Goal: Task Accomplishment & Management: Use online tool/utility

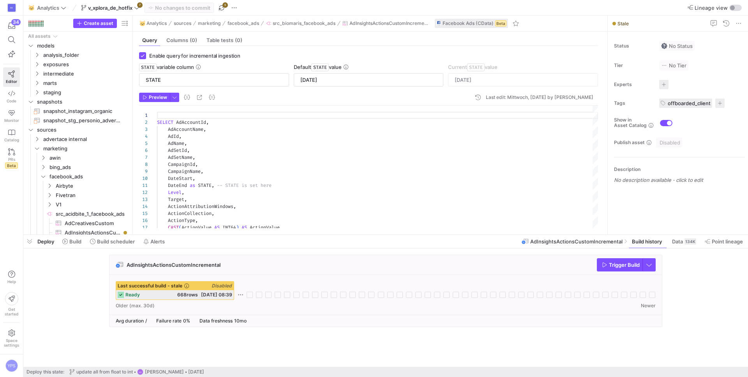
scroll to position [70, 0]
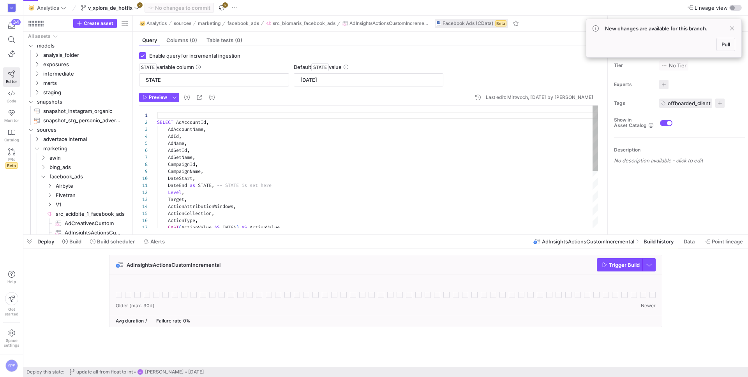
scroll to position [70, 0]
click at [722, 44] on span "Pull" at bounding box center [726, 44] width 9 height 6
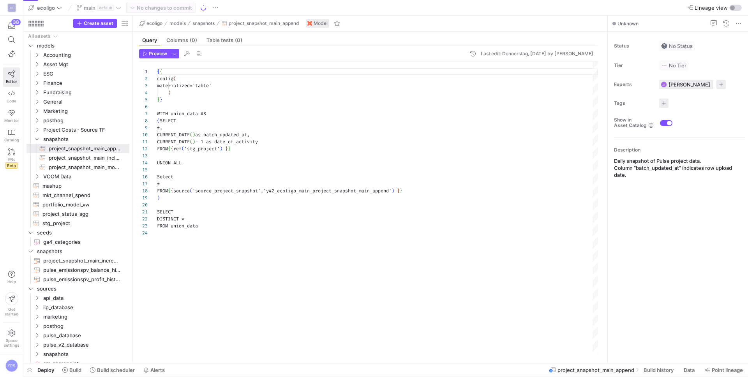
scroll to position [70, 0]
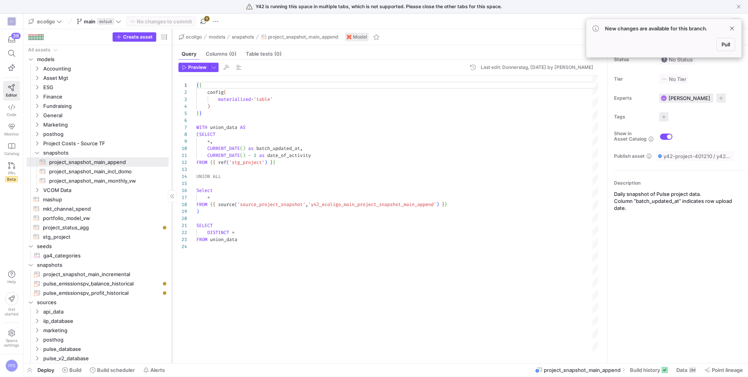
drag, startPoint x: 133, startPoint y: 140, endPoint x: 172, endPoint y: 138, distance: 39.5
click at [172, 138] on div at bounding box center [172, 196] width 0 height 334
click at [203, 23] on span "button" at bounding box center [203, 21] width 9 height 9
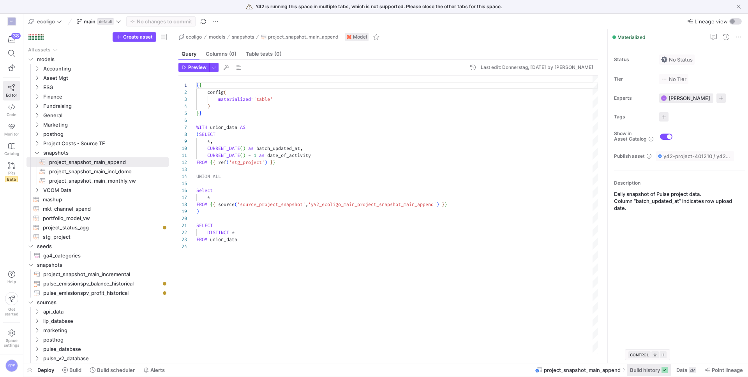
click at [642, 372] on span "Build history" at bounding box center [645, 370] width 30 height 6
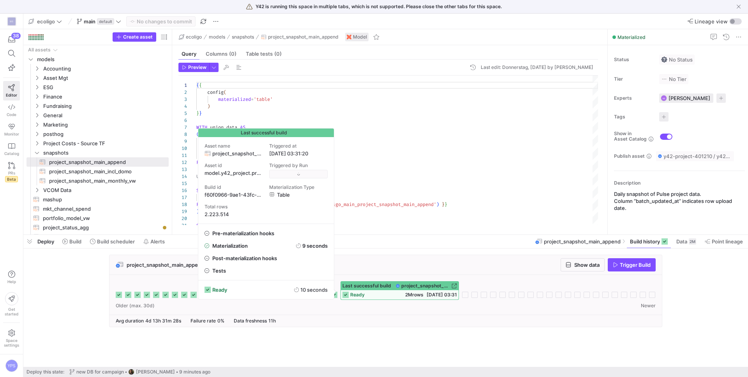
click at [419, 294] on div "2M rows 22.09.25, 03:31" at bounding box center [431, 294] width 52 height 5
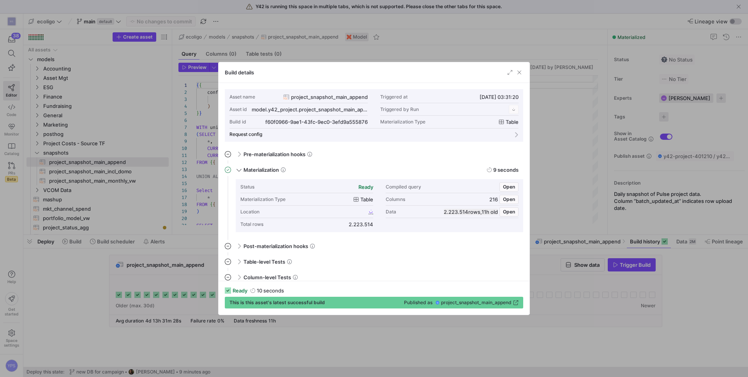
scroll to position [70, 0]
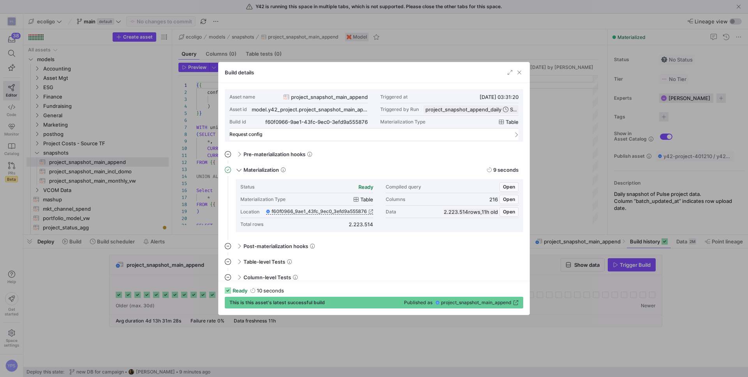
click at [352, 129] on mat-expansion-panel-header "Request config" at bounding box center [374, 135] width 289 height 12
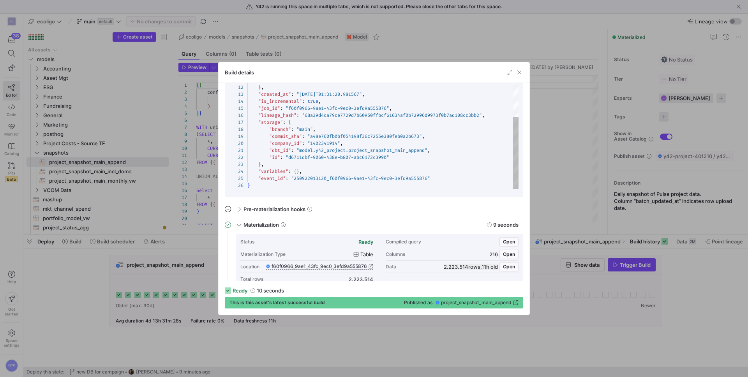
scroll to position [70, 0]
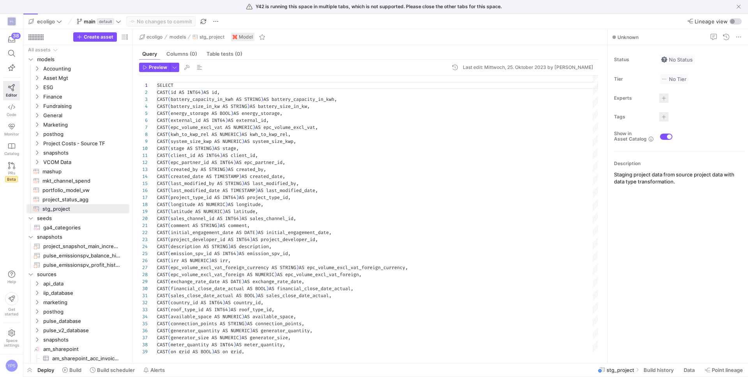
scroll to position [70, 0]
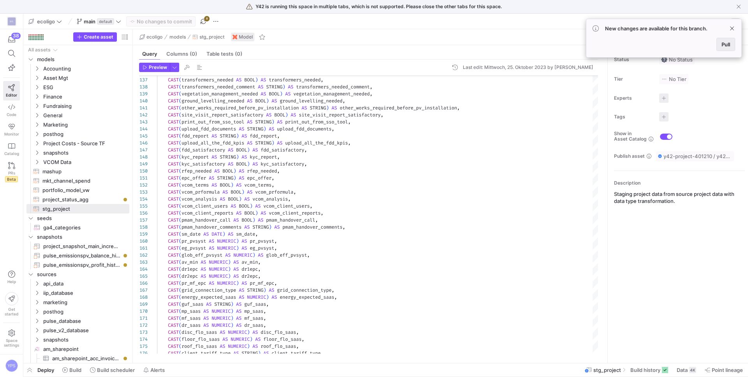
click at [735, 46] on button "Pull" at bounding box center [726, 44] width 19 height 13
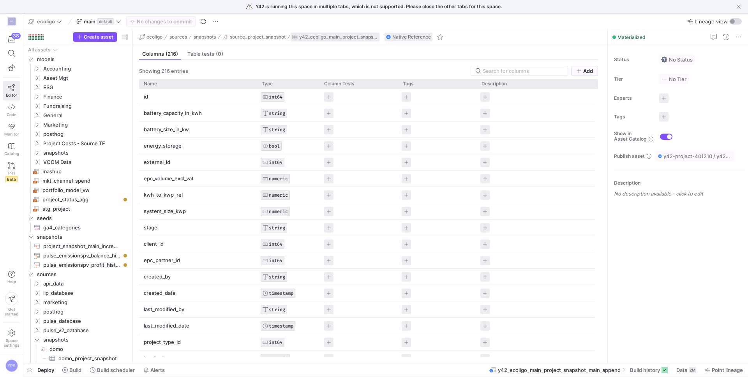
click at [333, 35] on span "y42_ecoligo_main_project_snapshot_main_append" at bounding box center [338, 36] width 79 height 5
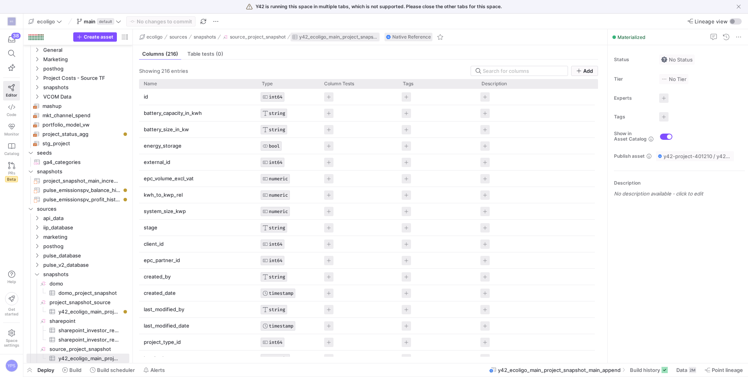
click at [345, 35] on span "y42_ecoligo_main_project_snapshot_main_append" at bounding box center [338, 36] width 79 height 5
click at [336, 37] on span "y42_ecoligo_main_project_snapshot_main_append" at bounding box center [338, 36] width 79 height 5
drag, startPoint x: 356, startPoint y: 54, endPoint x: 305, endPoint y: 49, distance: 50.6
click at [305, 49] on div "y42_ecoligo_main_project_snapshot_main_append" at bounding box center [341, 50] width 78 height 15
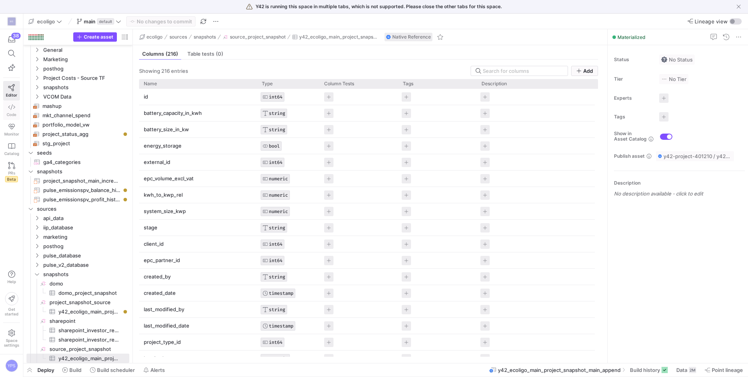
copy div "y42_ecoligo_main_project_snapshot_main_append"
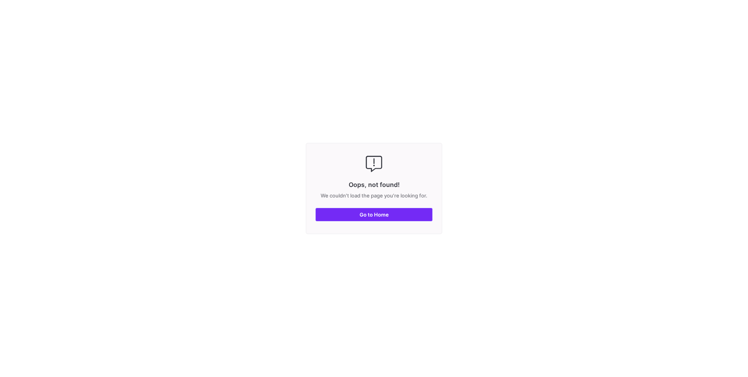
click at [350, 218] on span "button" at bounding box center [374, 215] width 116 height 12
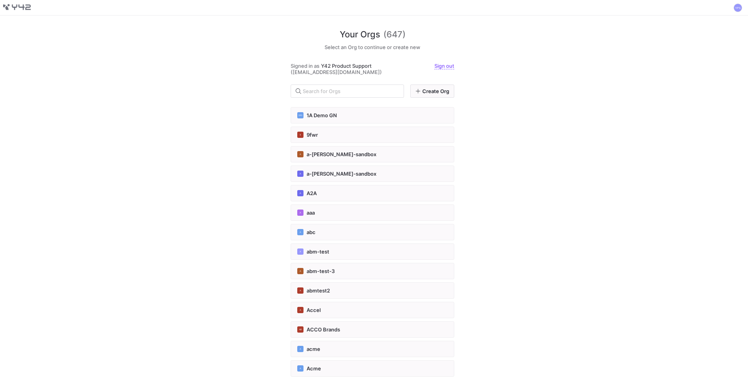
click at [732, 2] on y42-user-top-nav "YPS" at bounding box center [374, 8] width 748 height 16
click at [739, 5] on span at bounding box center [738, 7] width 9 height 9
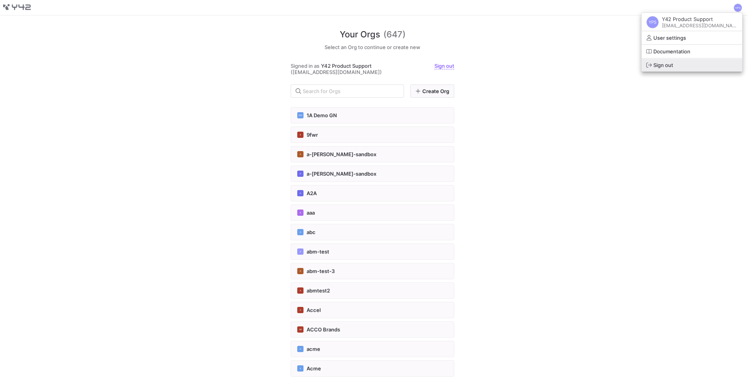
click at [665, 65] on span "Sign out" at bounding box center [664, 65] width 20 height 6
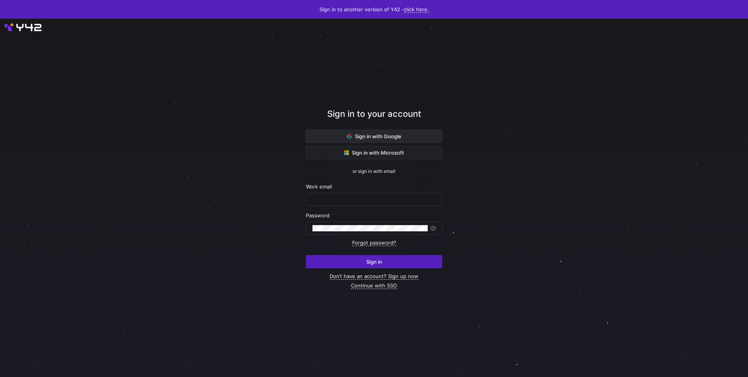
click at [343, 136] on span at bounding box center [374, 136] width 136 height 12
